Goal: Find specific page/section: Find specific page/section

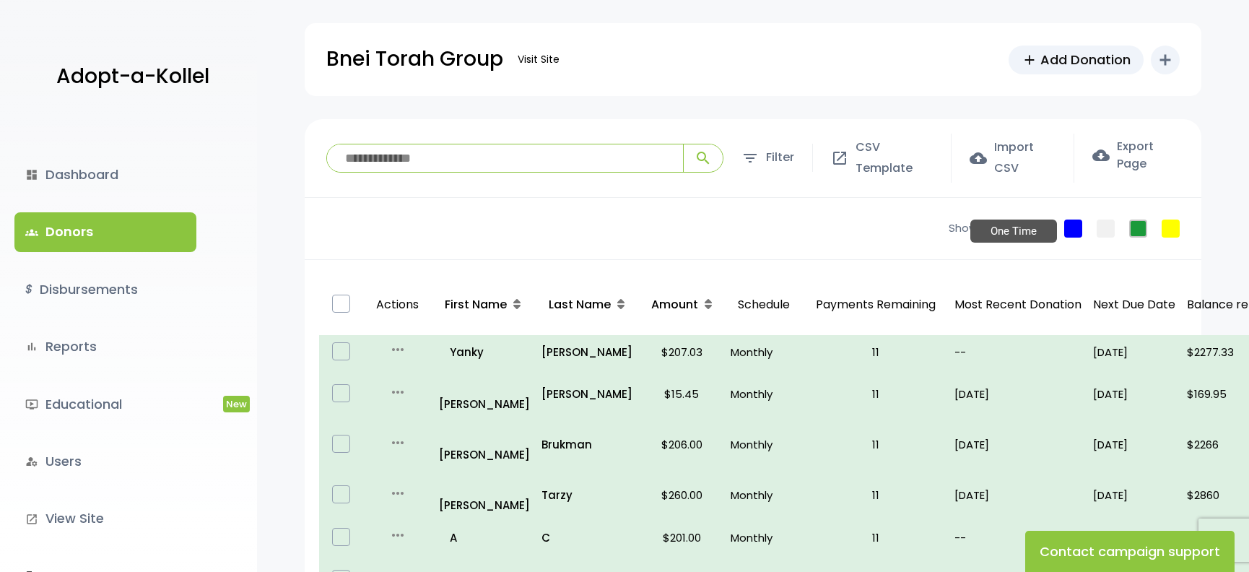
click at [1079, 226] on link "One Time" at bounding box center [1074, 229] width 18 height 18
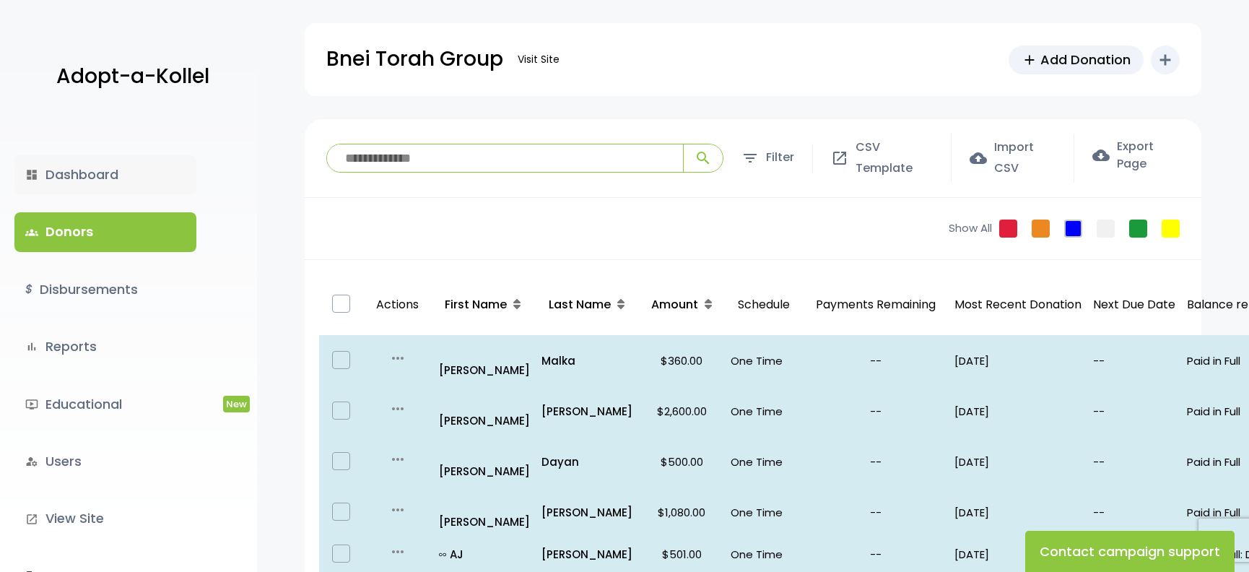
click at [169, 178] on link "dashboard Dashboard" at bounding box center [105, 174] width 182 height 39
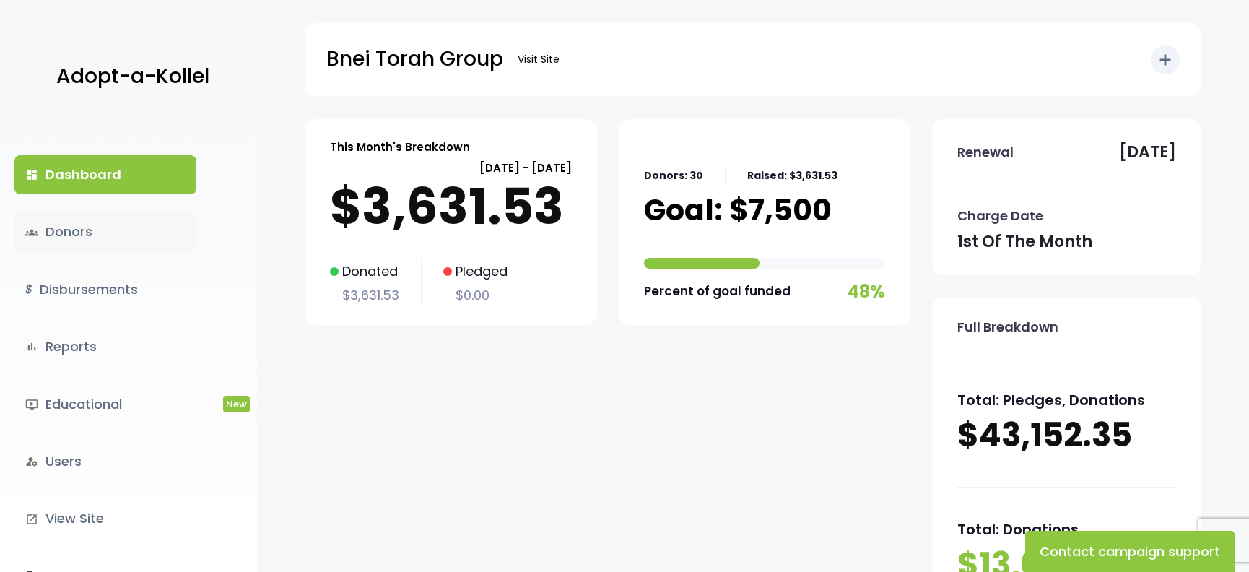
click at [85, 219] on link "groups Donors" at bounding box center [105, 231] width 182 height 39
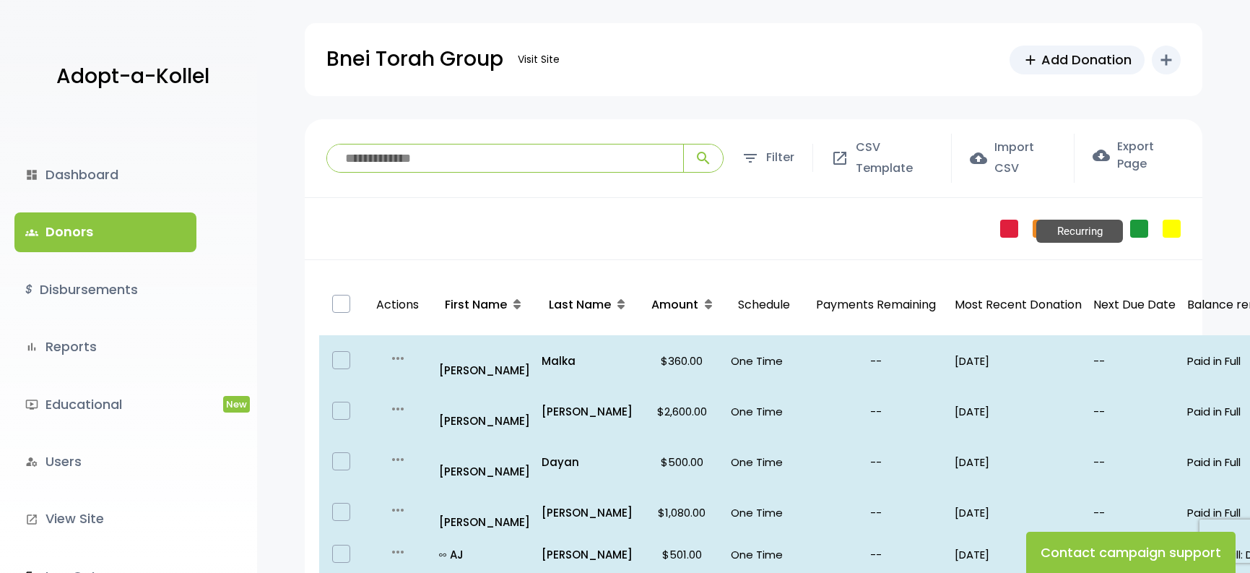
click at [1139, 226] on link "Recurring" at bounding box center [1139, 229] width 18 height 18
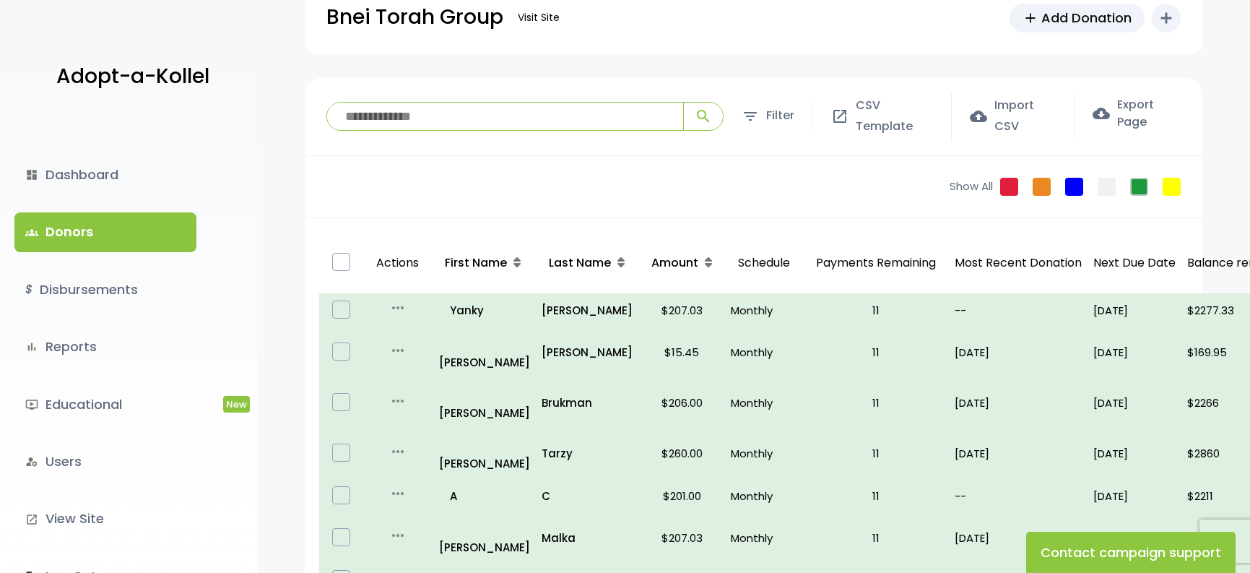
scroll to position [40, 0]
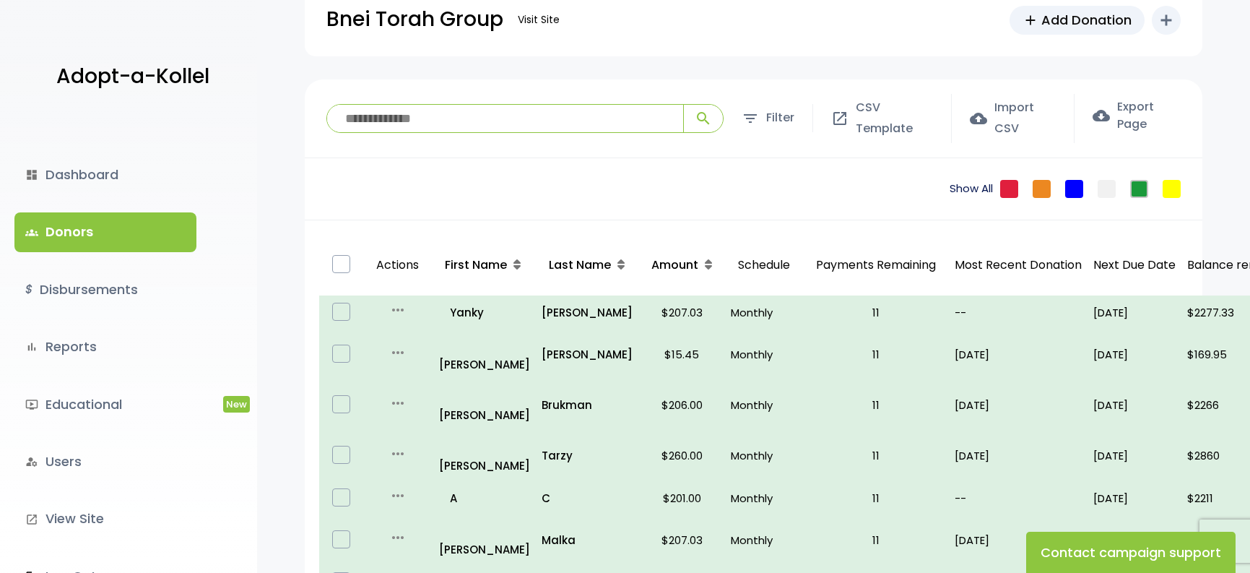
click at [981, 187] on link "Show All" at bounding box center [971, 189] width 43 height 17
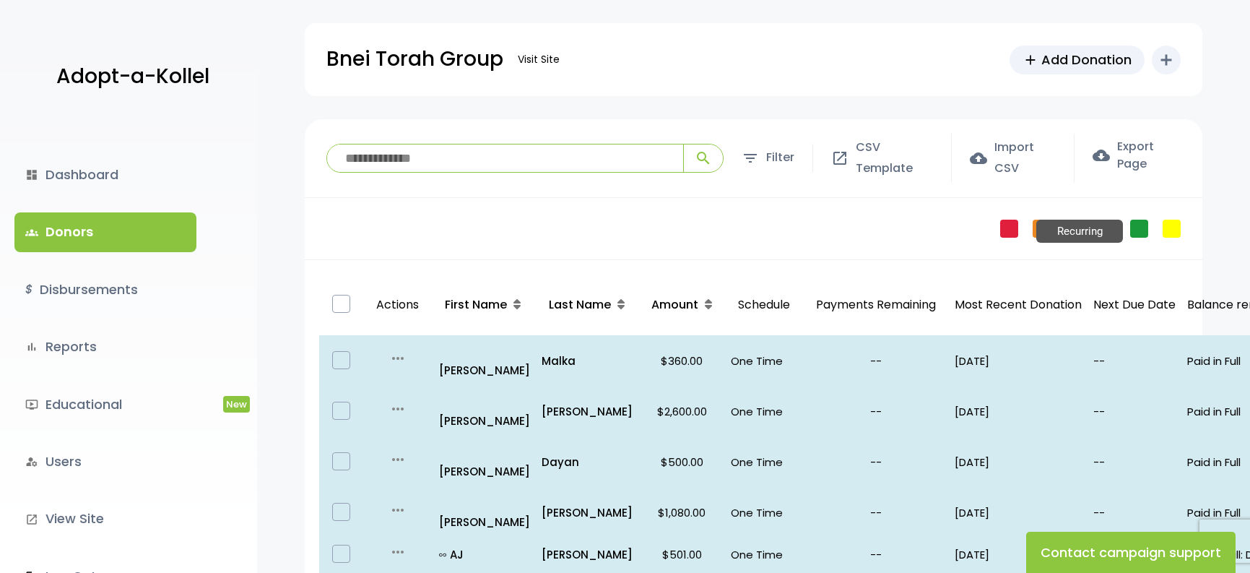
click at [1135, 221] on link "Recurring" at bounding box center [1139, 229] width 18 height 18
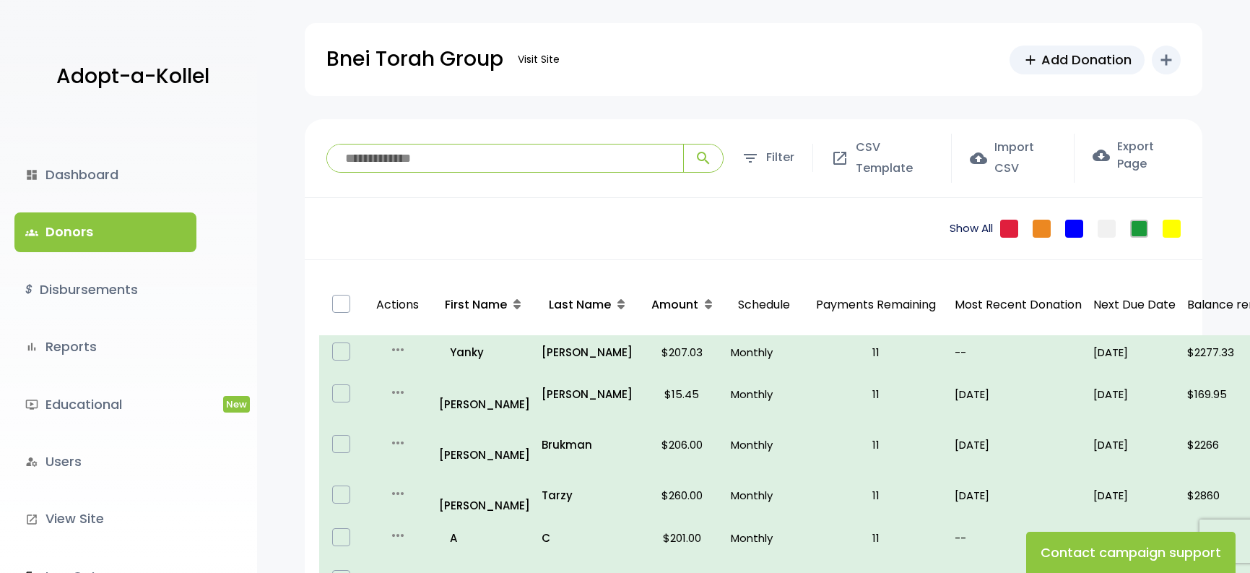
click at [969, 228] on link "Show All" at bounding box center [971, 228] width 43 height 17
